Goal: Information Seeking & Learning: Learn about a topic

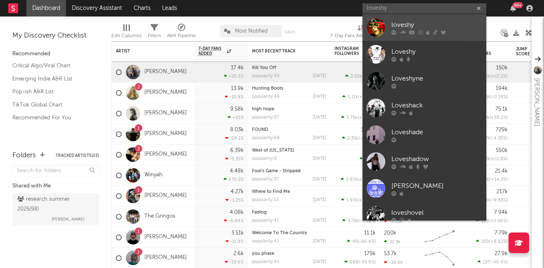
type input "loveshy"
click at [402, 27] on div "loveshy" at bounding box center [436, 25] width 91 height 10
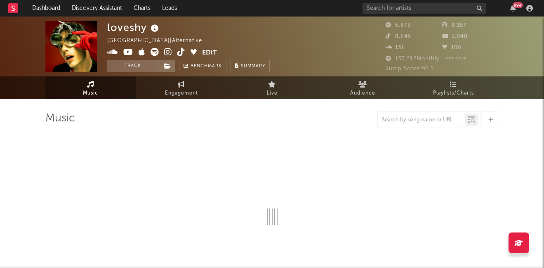
select select "6m"
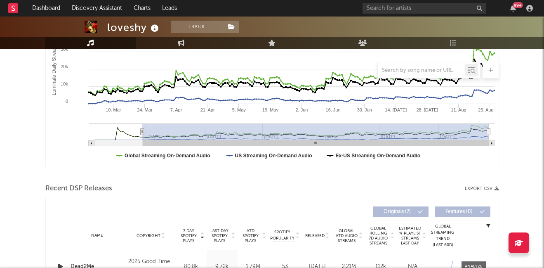
scroll to position [33, 0]
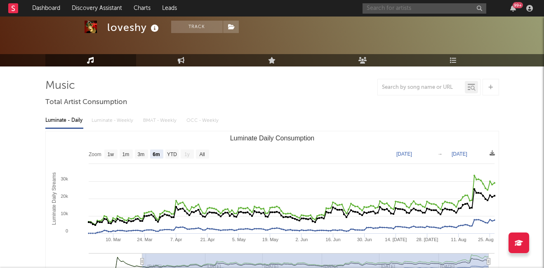
click at [417, 7] on input "text" at bounding box center [424, 8] width 124 height 10
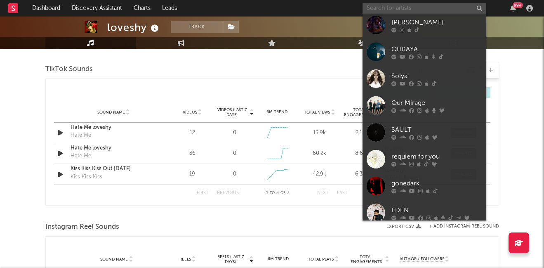
scroll to position [249, 0]
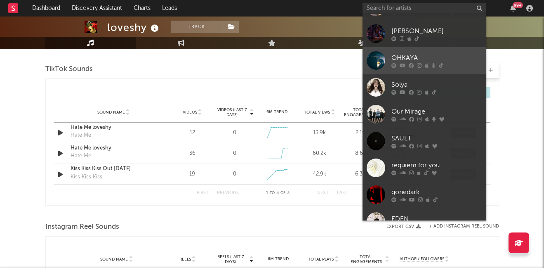
click at [418, 63] on icon at bounding box center [419, 65] width 5 height 5
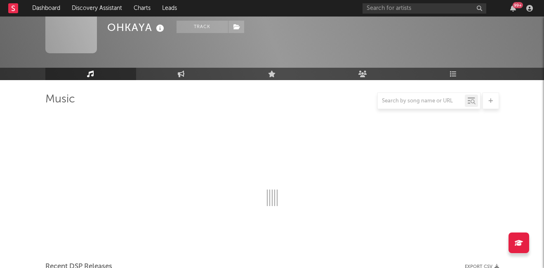
scroll to position [550, 0]
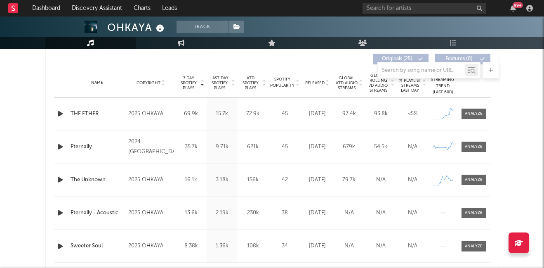
select select "6m"
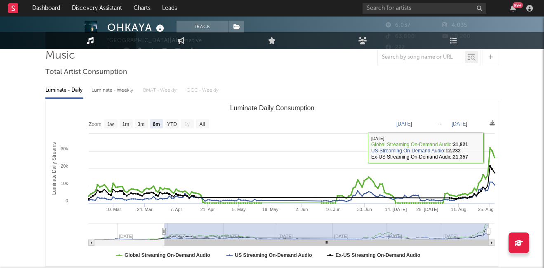
scroll to position [0, 0]
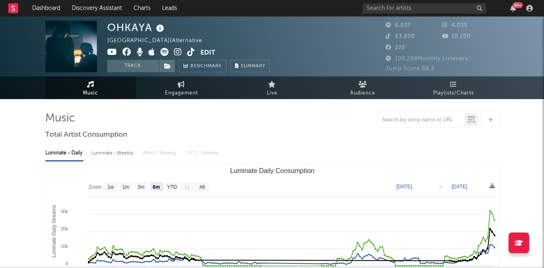
click at [178, 54] on icon at bounding box center [178, 52] width 8 height 8
click at [394, 7] on input "text" at bounding box center [424, 8] width 124 height 10
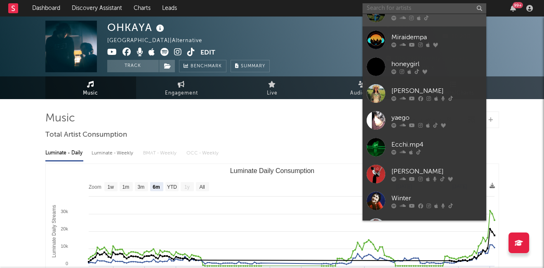
scroll to position [814, 0]
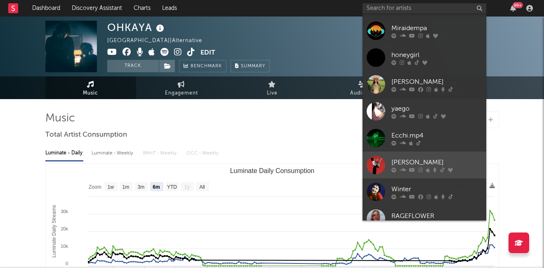
click at [416, 164] on div "[PERSON_NAME]" at bounding box center [436, 162] width 91 height 10
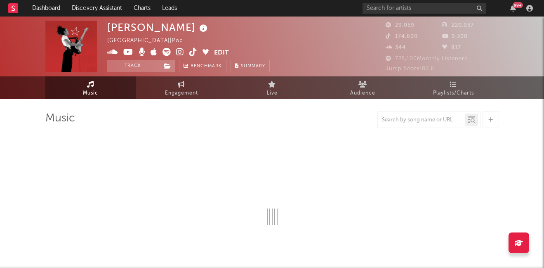
select select "6m"
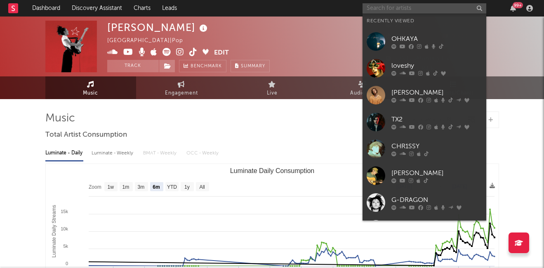
click at [393, 8] on input "text" at bounding box center [424, 8] width 124 height 10
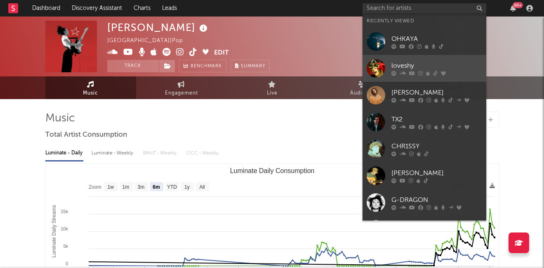
click at [405, 71] on div at bounding box center [436, 72] width 91 height 5
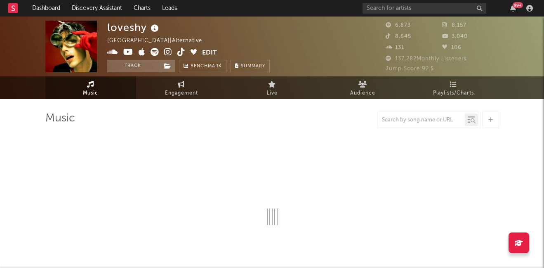
select select "6m"
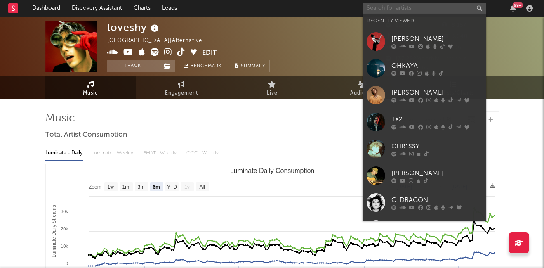
click at [405, 6] on input "text" at bounding box center [424, 8] width 124 height 10
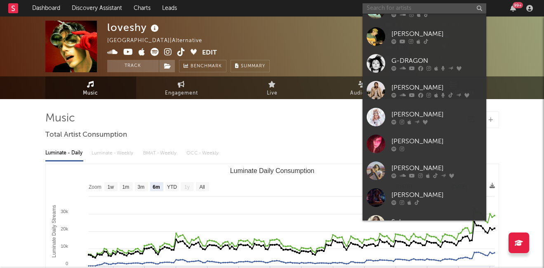
scroll to position [139, 0]
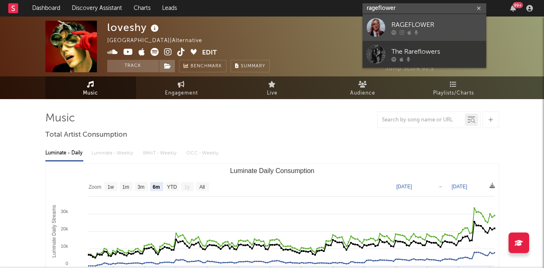
type input "rageflower"
click at [401, 24] on div "RAGEFLOWER" at bounding box center [436, 25] width 91 height 10
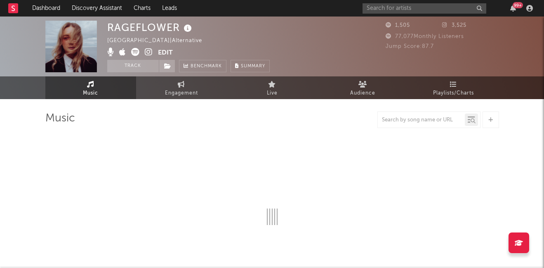
select select "1w"
